Goal: Transaction & Acquisition: Download file/media

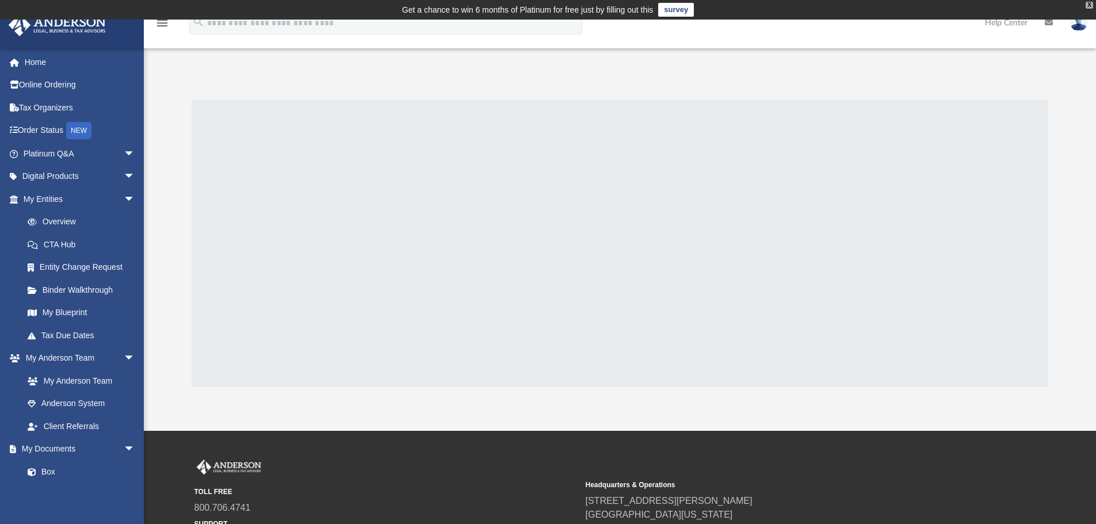
click at [1090, 3] on div "X" at bounding box center [1089, 5] width 7 height 7
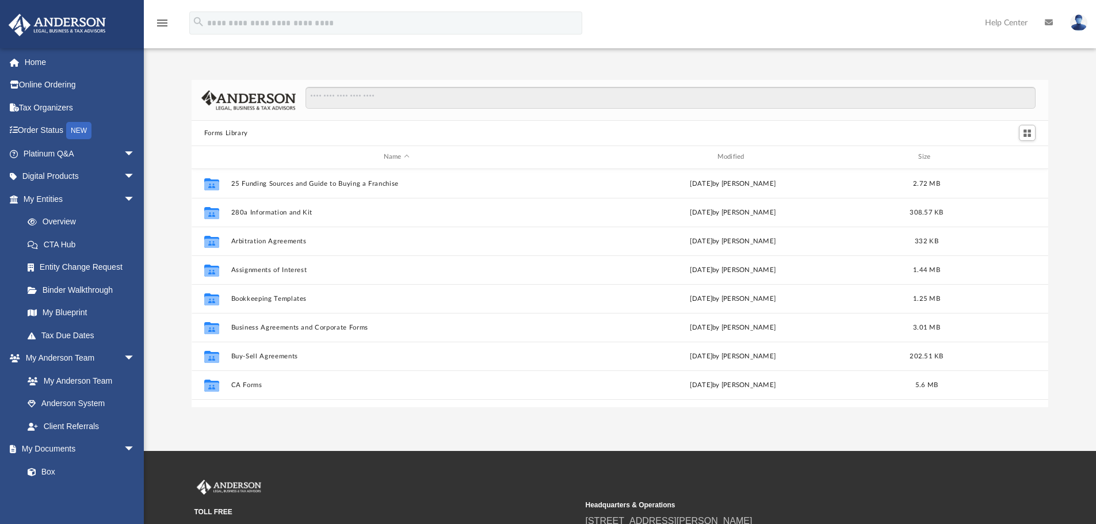
scroll to position [253, 848]
click at [494, 101] on input "Search files and folders" at bounding box center [671, 98] width 730 height 22
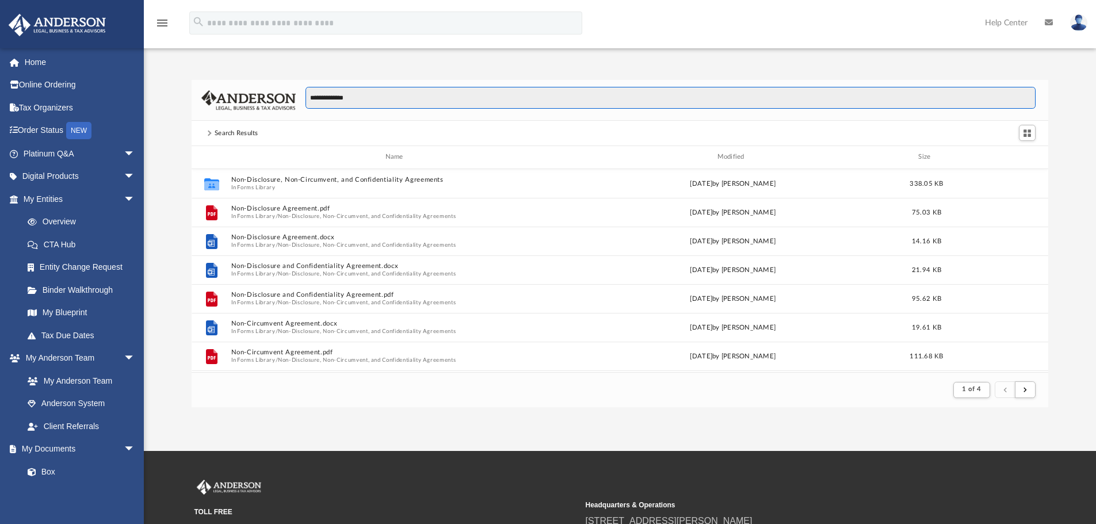
scroll to position [218, 848]
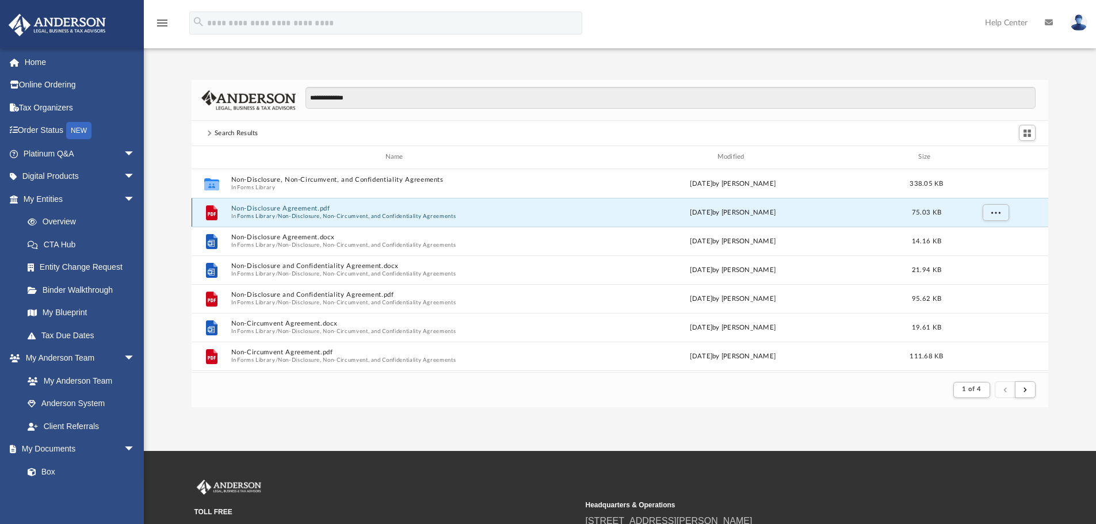
click at [310, 211] on button "Non-Disclosure Agreement.pdf" at bounding box center [396, 208] width 331 height 7
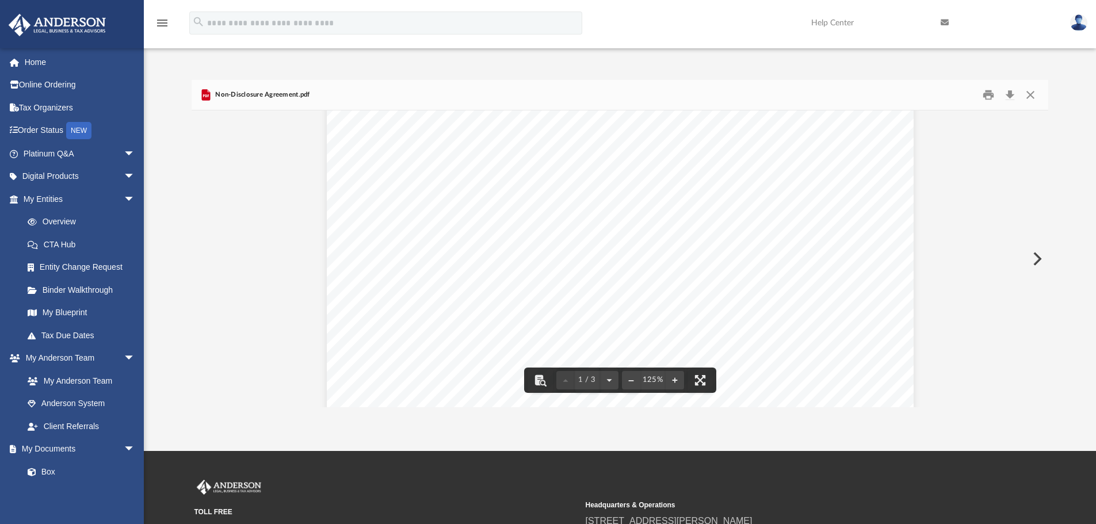
scroll to position [0, 0]
drag, startPoint x: 1032, startPoint y: 85, endPoint x: 1032, endPoint y: 94, distance: 8.7
click at [1032, 86] on div "Non-Disclosure Agreement.pdf" at bounding box center [620, 95] width 857 height 31
click at [1032, 94] on button "Close" at bounding box center [1030, 95] width 21 height 18
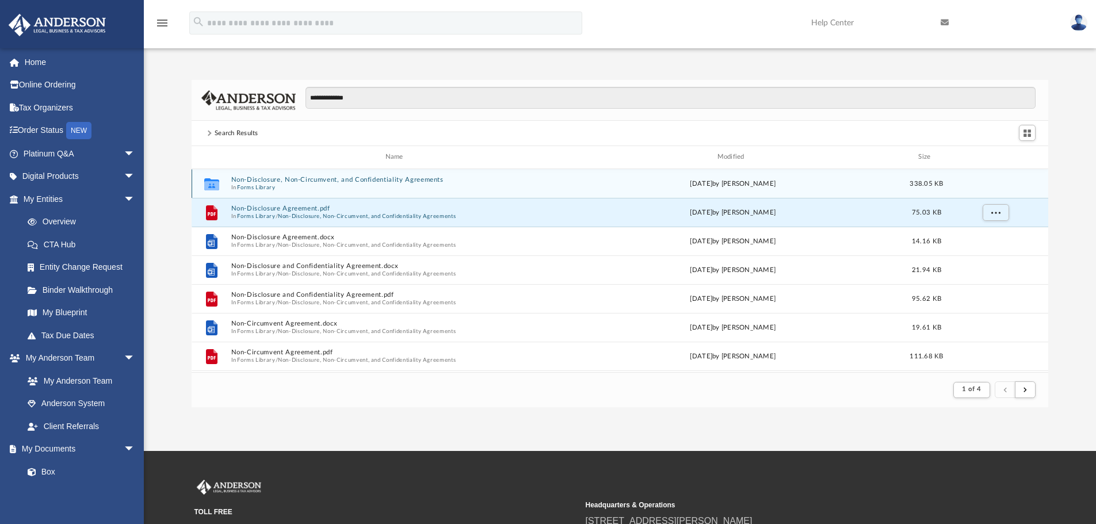
click at [577, 183] on div "[DATE] by [PERSON_NAME]" at bounding box center [732, 183] width 331 height 10
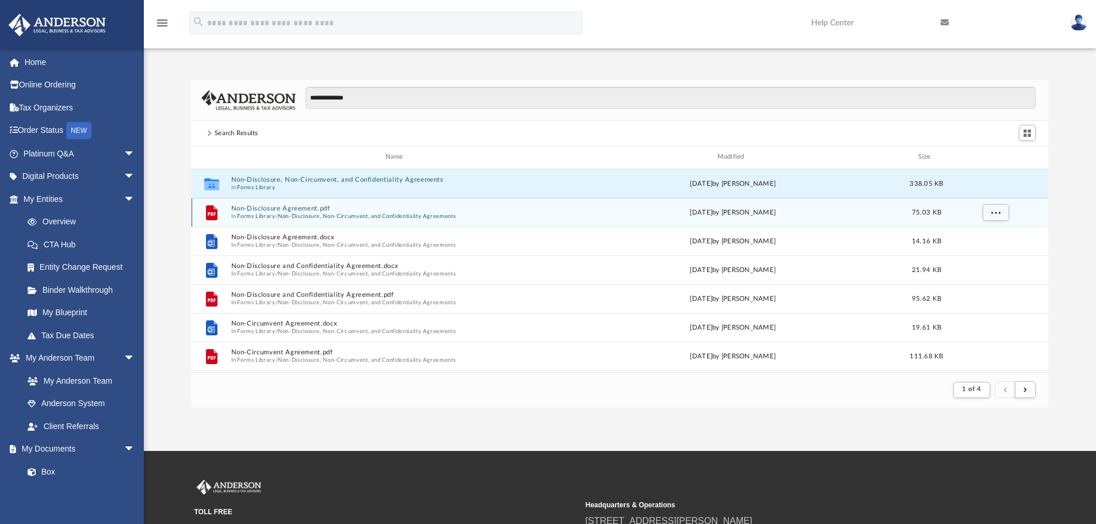
click at [564, 211] on div "File Non-Disclosure Agreement.pdf In Forms Library / Non-Disclosure, Non-Circum…" at bounding box center [620, 212] width 857 height 29
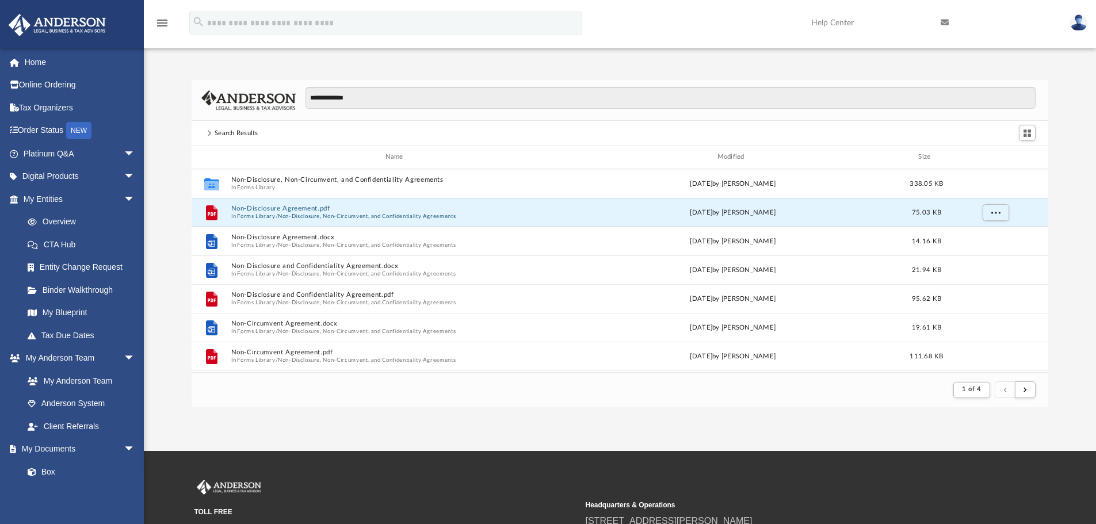
click at [353, 110] on div "**********" at bounding box center [666, 103] width 740 height 33
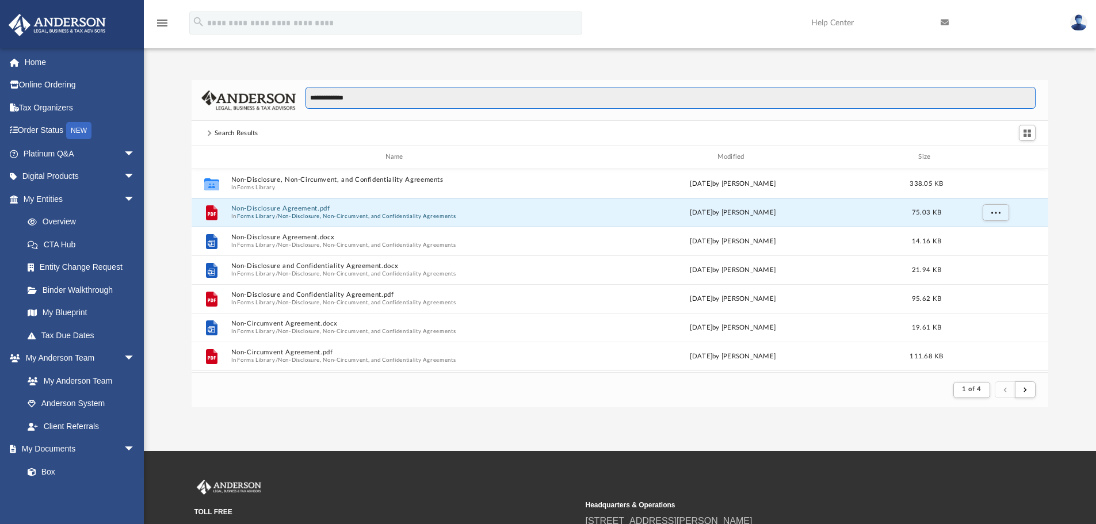
click at [361, 98] on input "**********" at bounding box center [671, 98] width 730 height 22
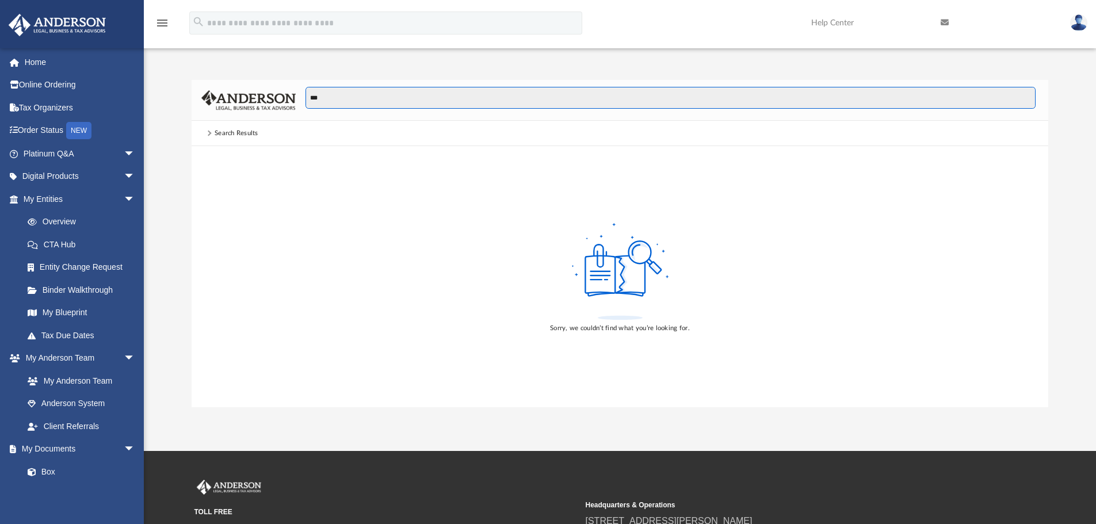
click at [366, 95] on input "***" at bounding box center [671, 98] width 730 height 22
type input "**********"
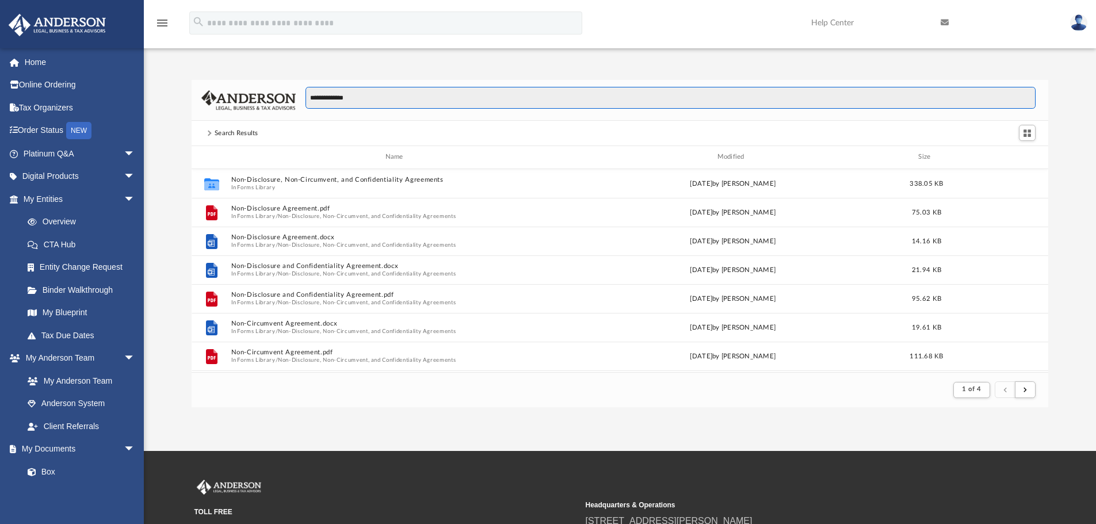
scroll to position [218, 848]
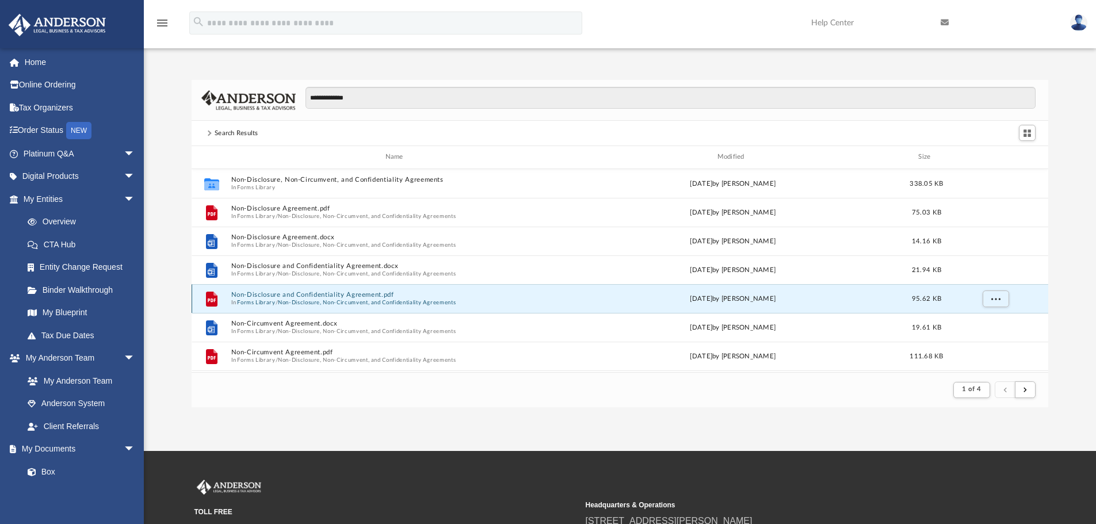
click at [331, 293] on button "Non-Disclosure and Confidentiality Agreement.pdf" at bounding box center [396, 294] width 331 height 7
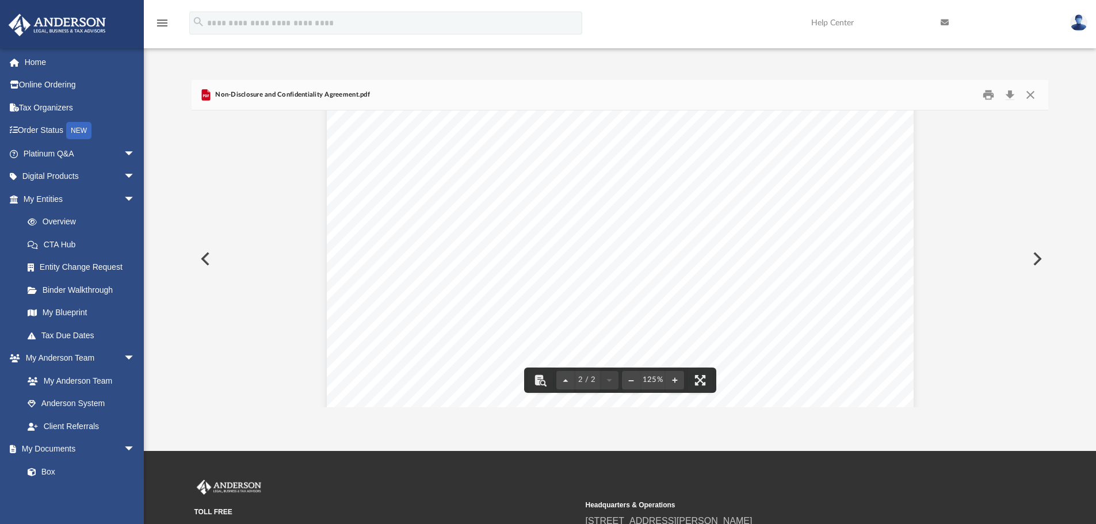
scroll to position [1257, 0]
click at [1034, 93] on button "Close" at bounding box center [1030, 95] width 21 height 18
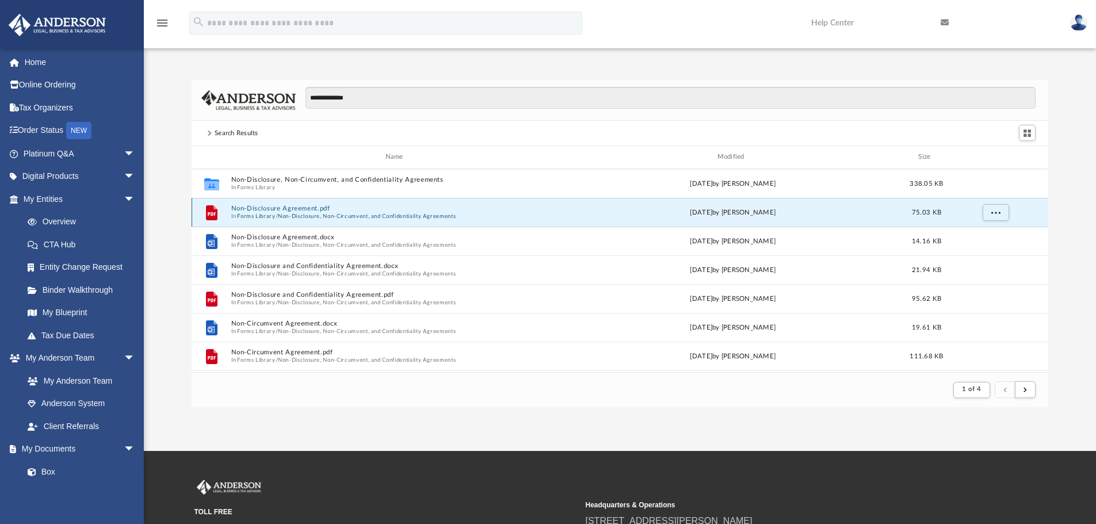
click at [323, 207] on button "Non-Disclosure Agreement.pdf" at bounding box center [396, 208] width 331 height 7
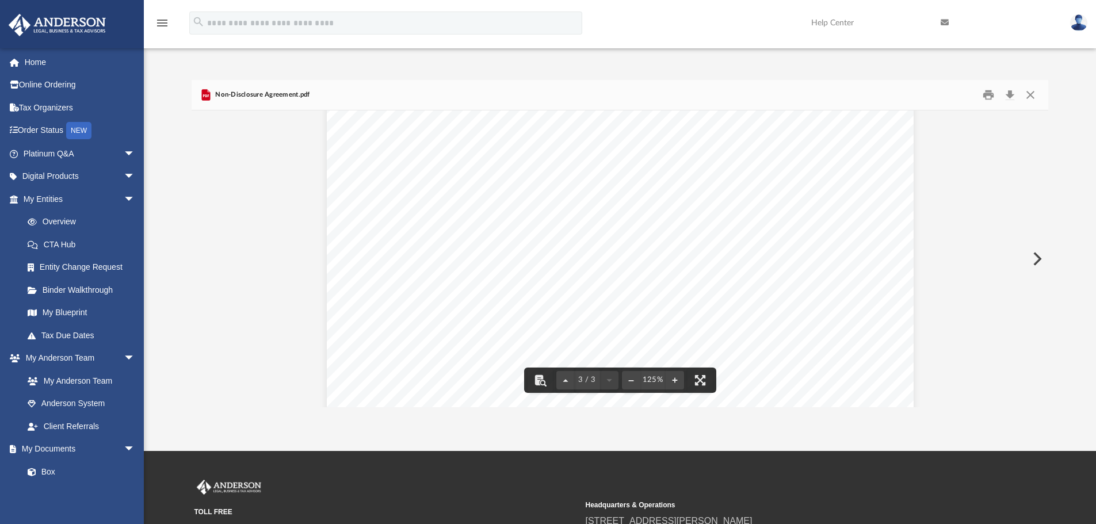
scroll to position [2034, 0]
click at [1034, 94] on button "Close" at bounding box center [1030, 95] width 21 height 18
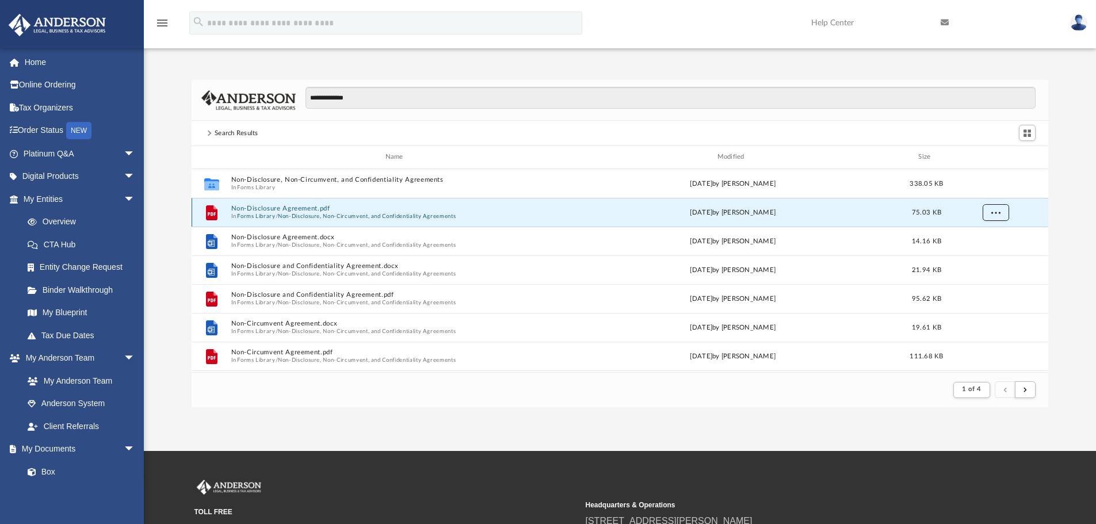
click at [985, 210] on button "More options" at bounding box center [995, 212] width 26 height 17
click at [988, 249] on li "Download" at bounding box center [985, 254] width 33 height 12
click at [991, 215] on button "More options" at bounding box center [995, 212] width 26 height 17
click at [1055, 90] on div "**********" at bounding box center [620, 243] width 952 height 327
